Goal: Check status: Check status

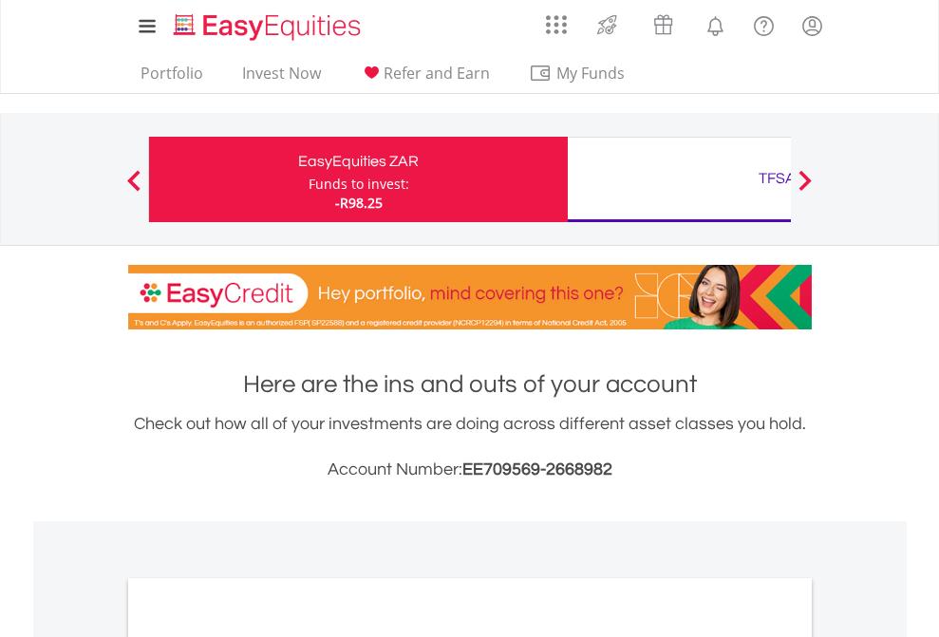
click at [309, 179] on div "Funds to invest:" at bounding box center [359, 184] width 101 height 19
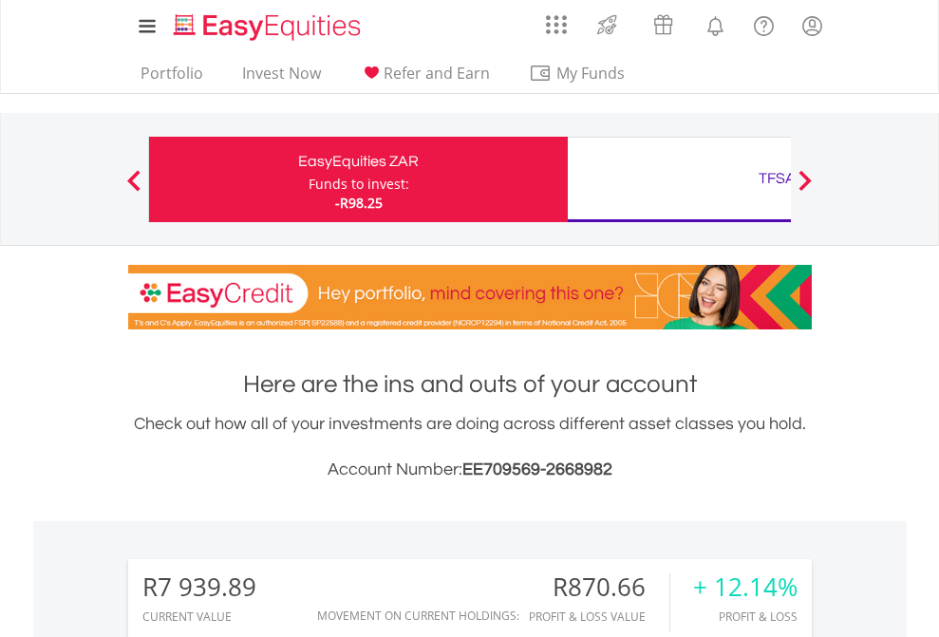
scroll to position [182, 298]
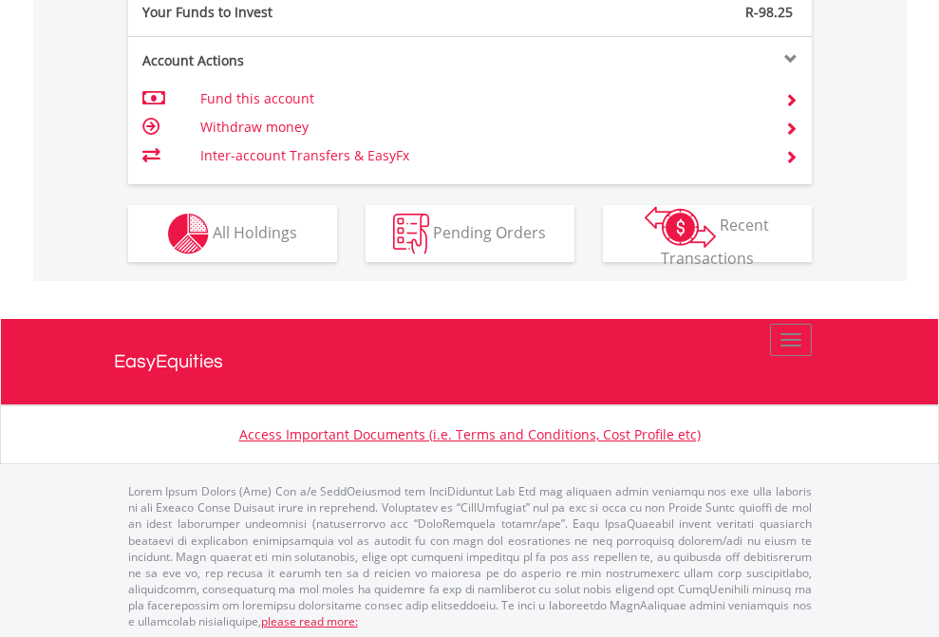
scroll to position [1896, 0]
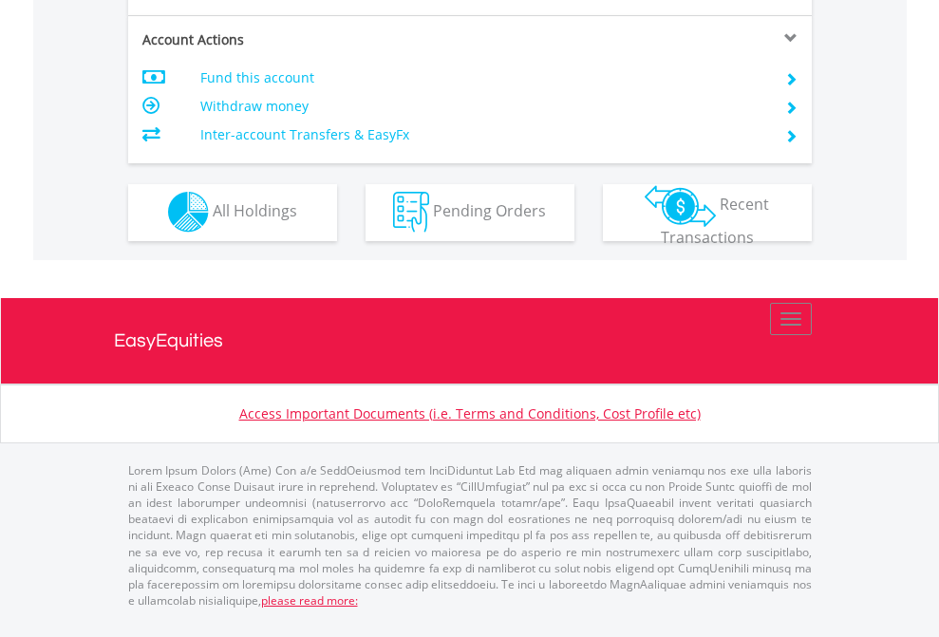
scroll to position [1775, 0]
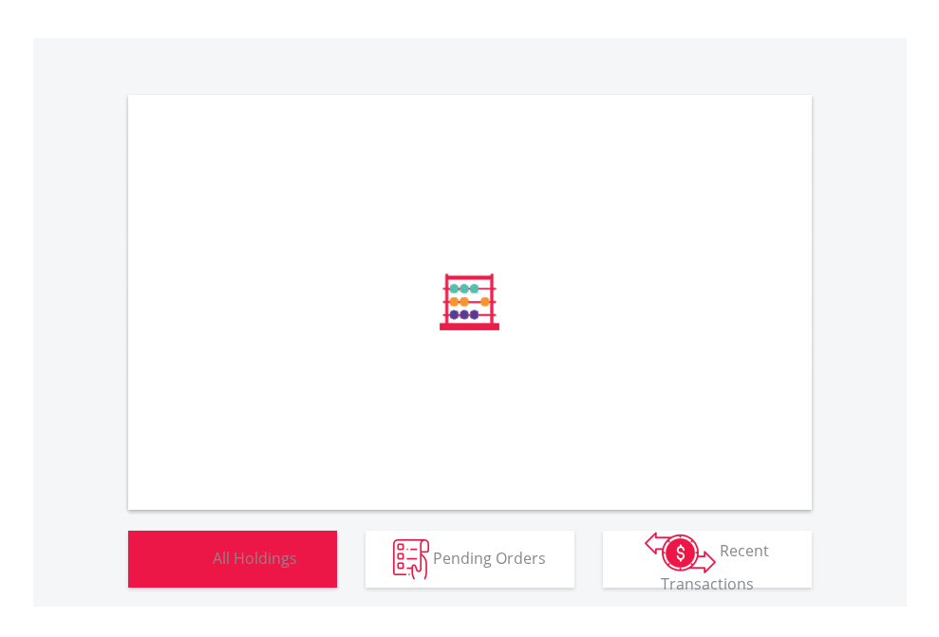
click at [213, 568] on span "All Holdings" at bounding box center [255, 557] width 84 height 21
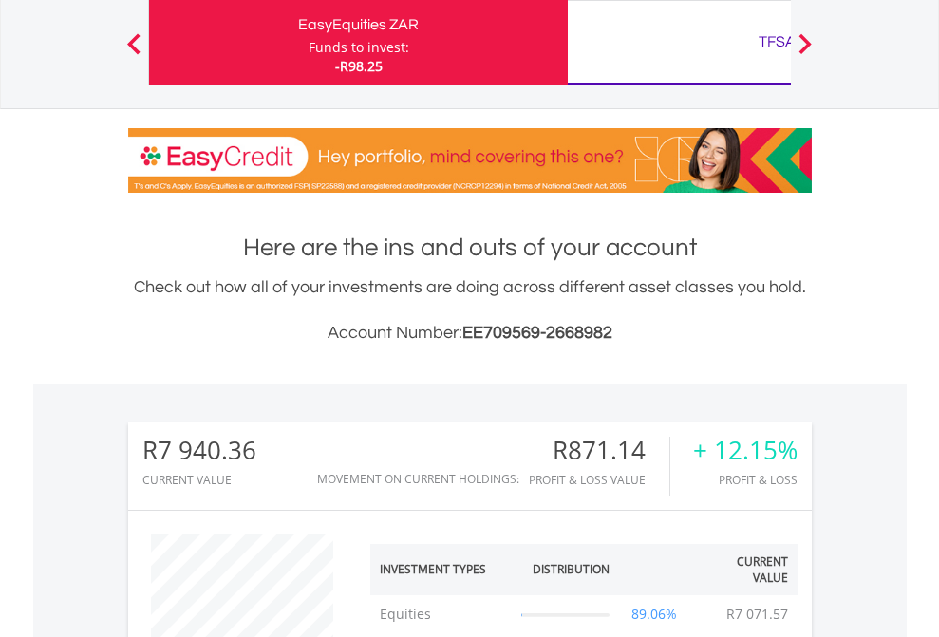
scroll to position [182, 298]
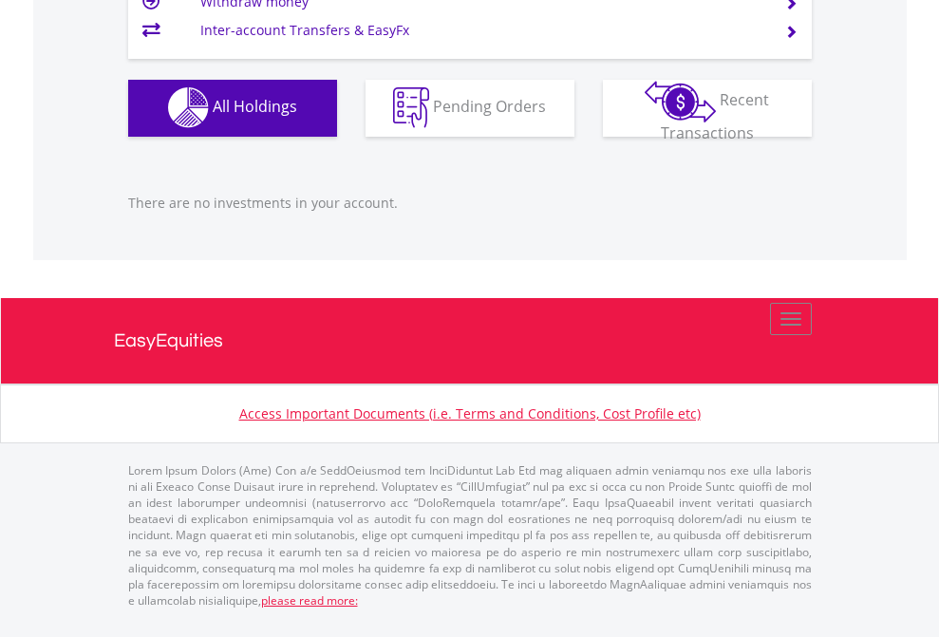
scroll to position [182, 298]
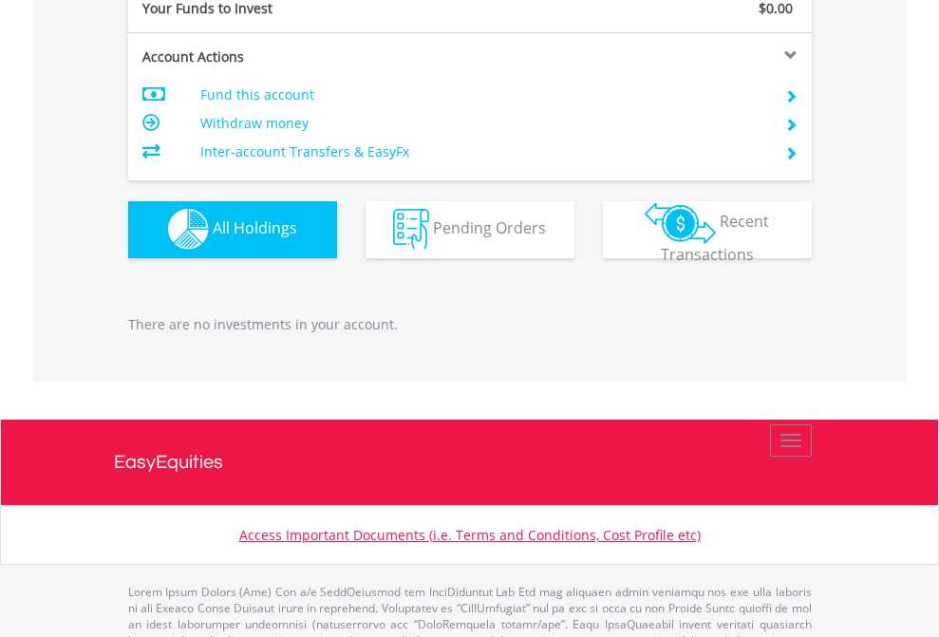
scroll to position [1880, 0]
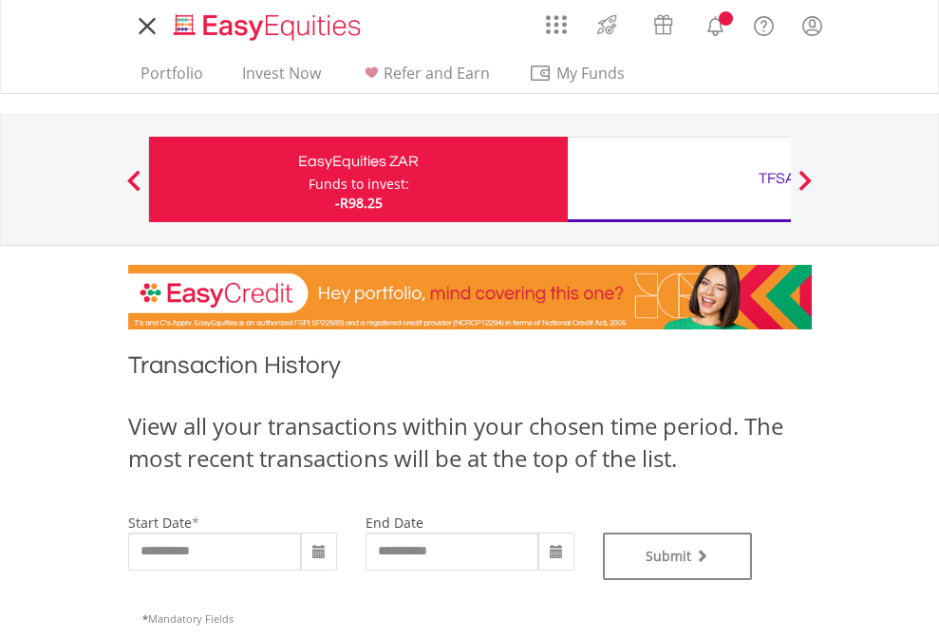
type input "**********"
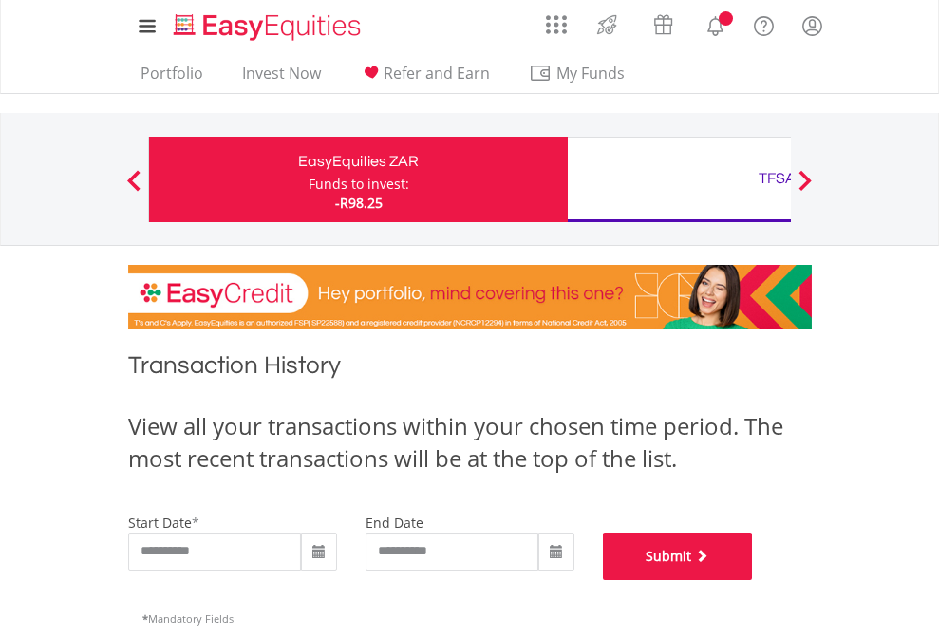
click at [753, 580] on button "Submit" at bounding box center [678, 556] width 150 height 47
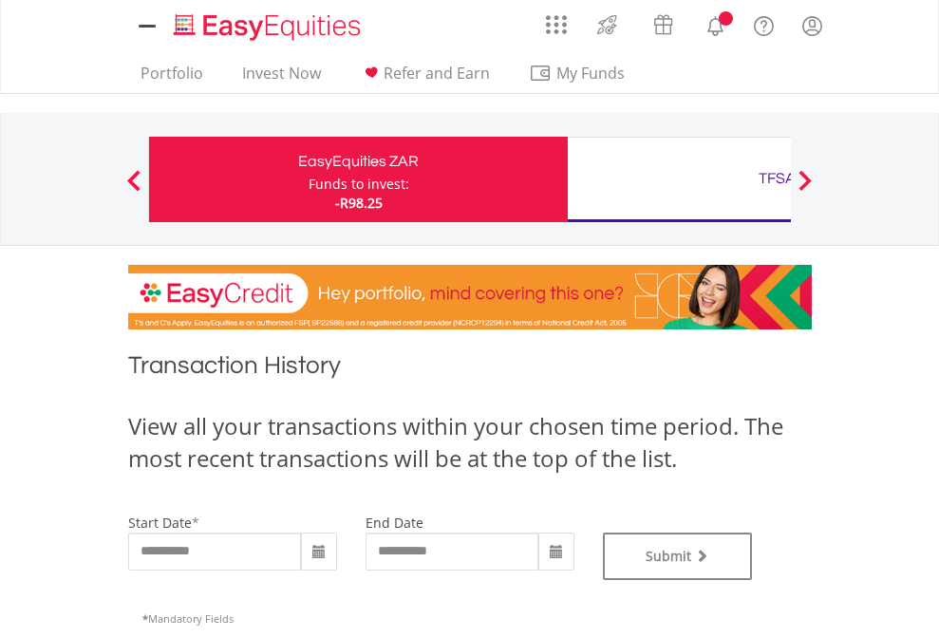
click at [679, 179] on div "TFSA" at bounding box center [777, 178] width 396 height 27
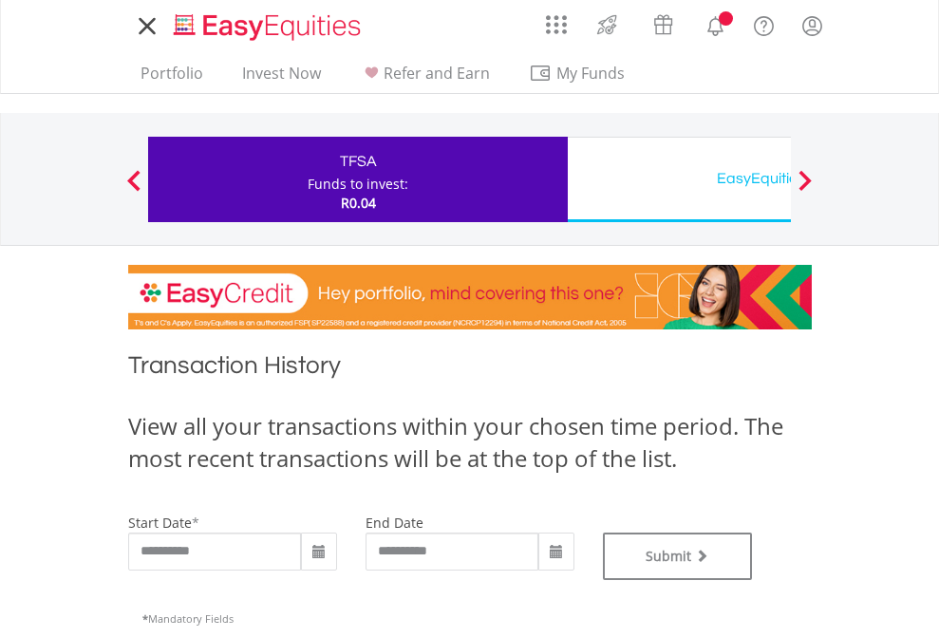
type input "**********"
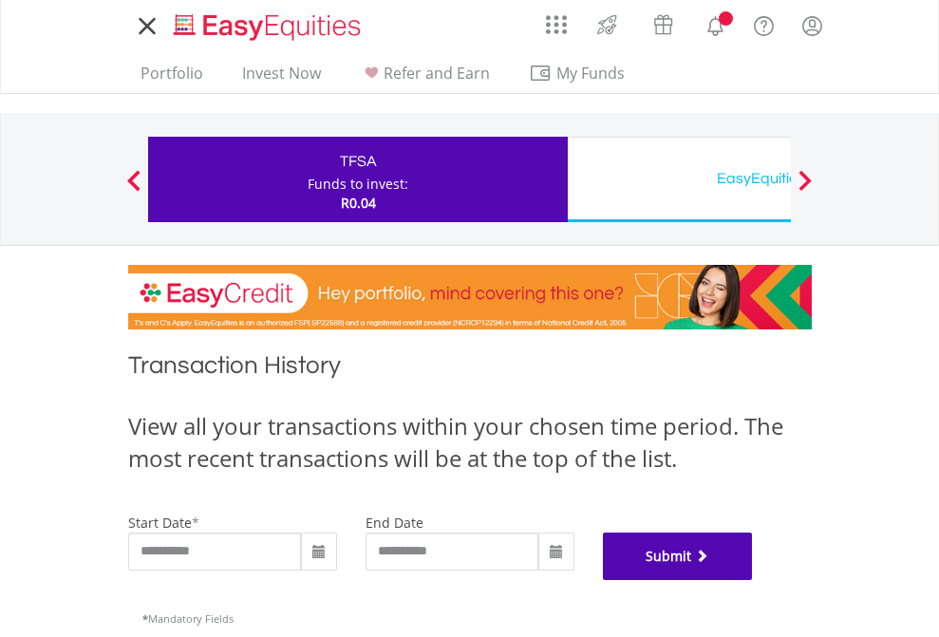
click at [753, 580] on button "Submit" at bounding box center [678, 556] width 150 height 47
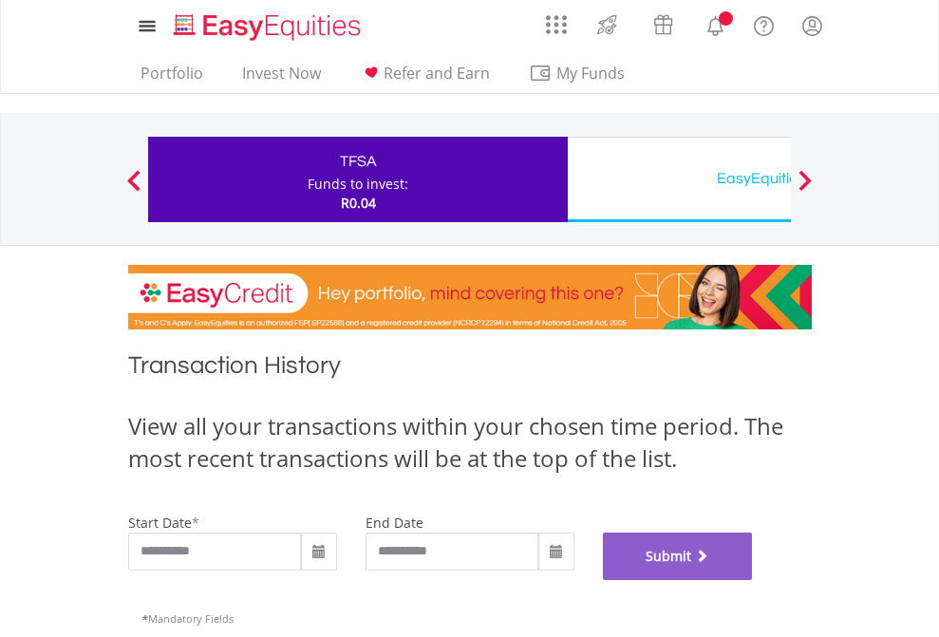
scroll to position [770, 0]
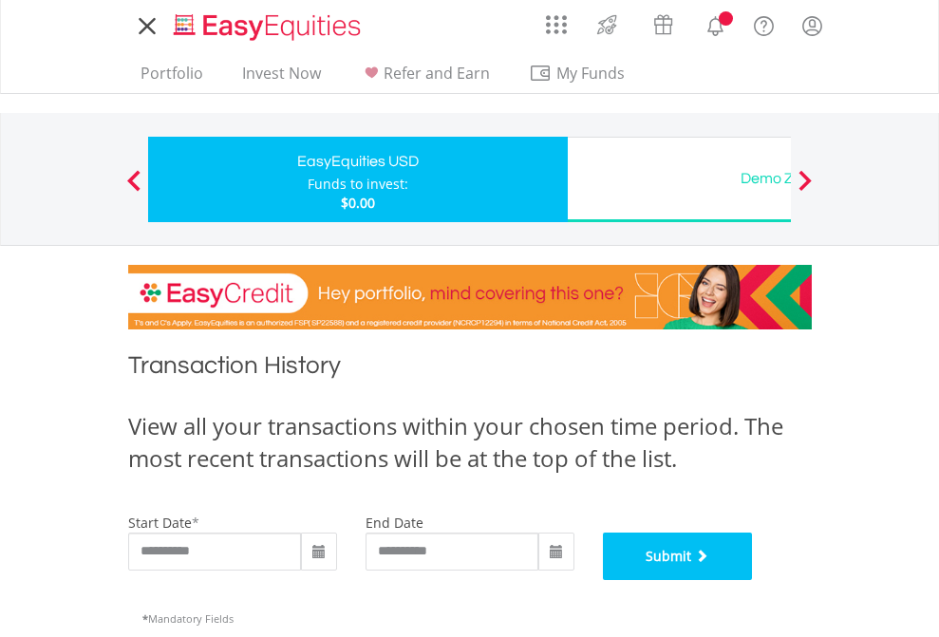
click at [753, 580] on button "Submit" at bounding box center [678, 556] width 150 height 47
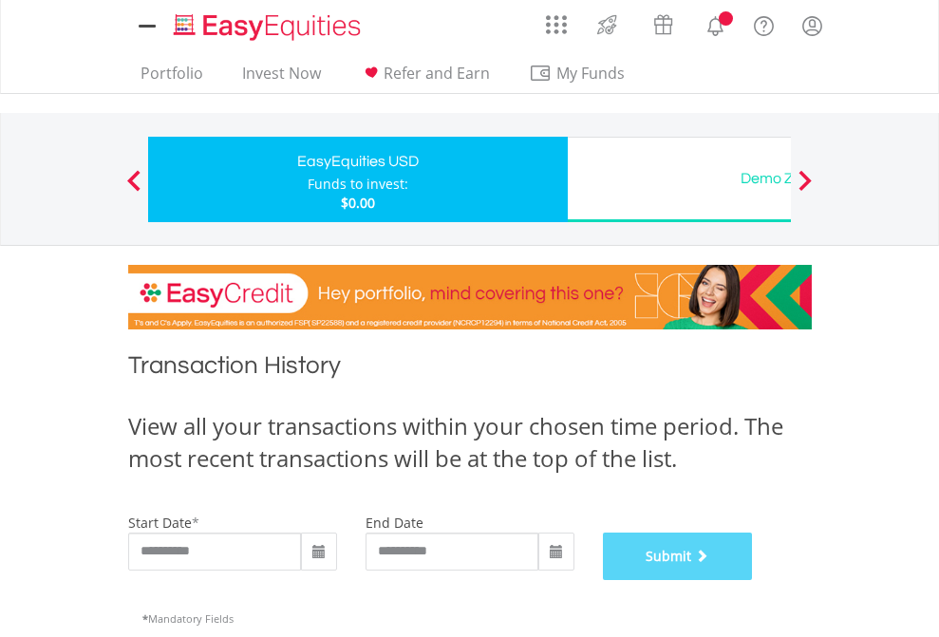
scroll to position [770, 0]
